Goal: Check status: Check status

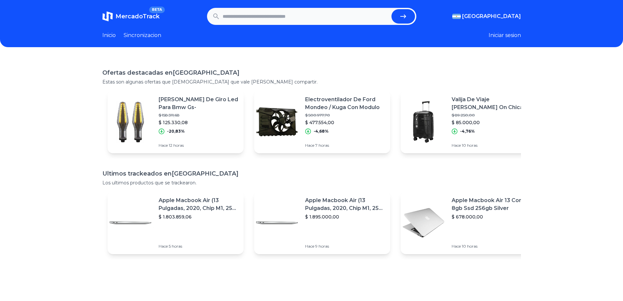
click at [292, 15] on input "text" at bounding box center [306, 16] width 166 height 14
click at [108, 38] on link "Inicio" at bounding box center [108, 35] width 13 height 8
click at [251, 21] on input "text" at bounding box center [306, 16] width 166 height 14
paste input "**********"
click at [407, 17] on icon "submit" at bounding box center [403, 16] width 8 height 8
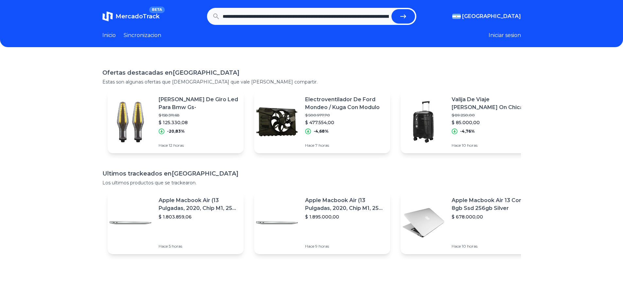
type input "**********"
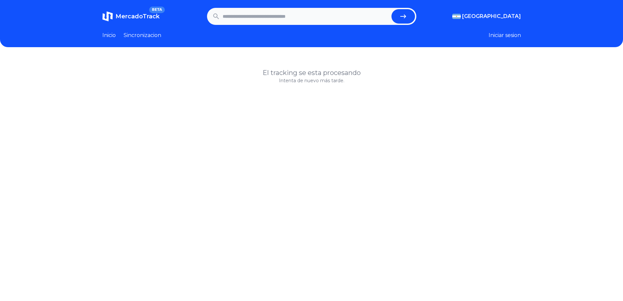
click at [150, 17] on span "MercadoTrack" at bounding box center [137, 16] width 44 height 7
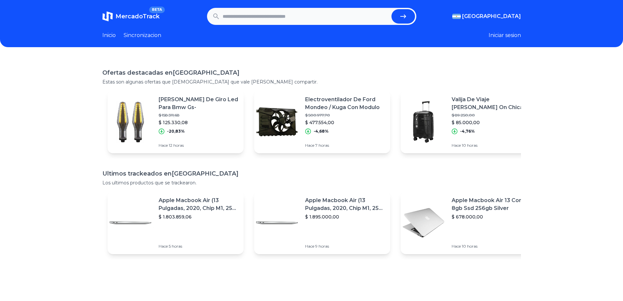
click at [124, 17] on span "MercadoTrack" at bounding box center [137, 16] width 44 height 7
click at [108, 15] on img at bounding box center [107, 16] width 10 height 10
drag, startPoint x: 614, startPoint y: 38, endPoint x: 554, endPoint y: 40, distance: 59.6
click at [614, 38] on header "MercadoTrack BETA Argentina Argentina Uruguay Mexico Chile Peru Venezuela Colom…" at bounding box center [311, 23] width 623 height 47
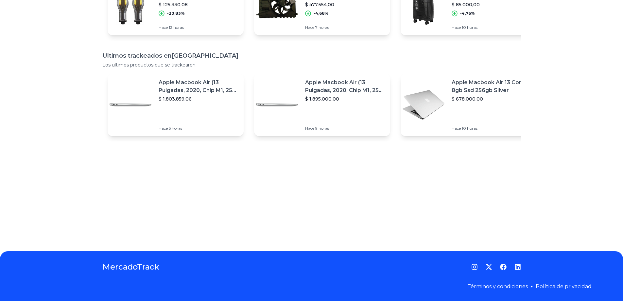
click at [143, 270] on h1 "MercadoTrack" at bounding box center [130, 266] width 57 height 10
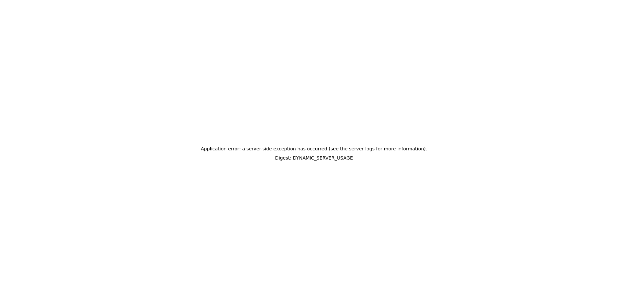
scroll to position [0, 0]
click at [444, 68] on div "Application error: a server-side exception has occurred (see the server logs fo…" at bounding box center [314, 153] width 628 height 306
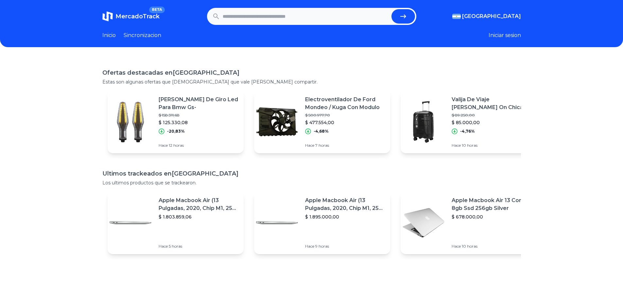
click at [158, 31] on link "Sincronizacion" at bounding box center [143, 35] width 38 height 8
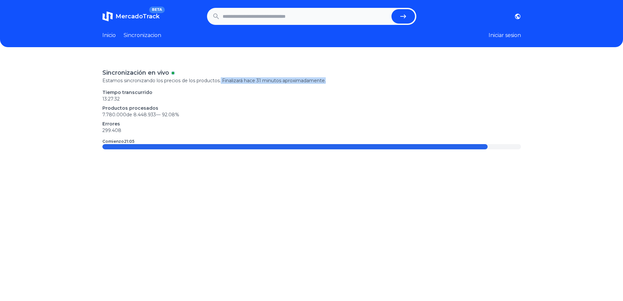
drag, startPoint x: 342, startPoint y: 81, endPoint x: 223, endPoint y: 82, distance: 119.1
click at [223, 82] on p "Estamos sincronizando los precios de los productos. Finalizará hace 31 minutos …" at bounding box center [311, 80] width 419 height 7
